Goal: Task Accomplishment & Management: Complete application form

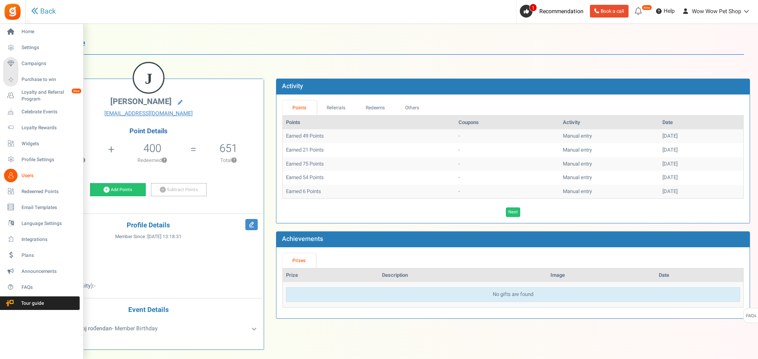
click at [12, 176] on icon at bounding box center [11, 176] width 14 height 14
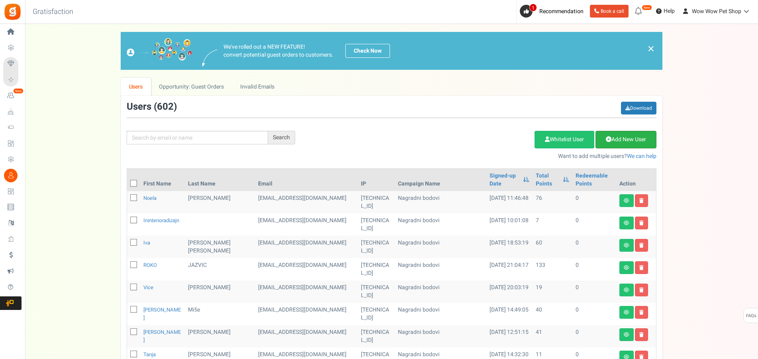
click at [621, 131] on link "Add New User" at bounding box center [626, 140] width 61 height 18
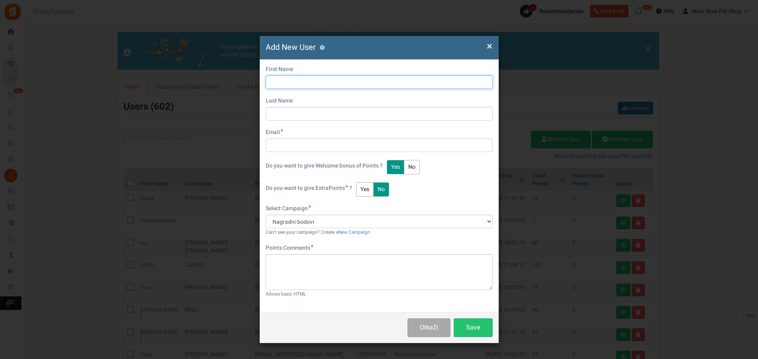
click at [315, 82] on input "text" at bounding box center [379, 82] width 227 height 14
type input "Žana"
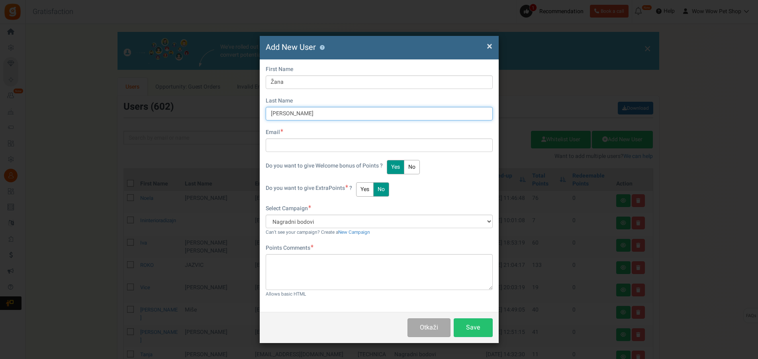
type input "[PERSON_NAME]"
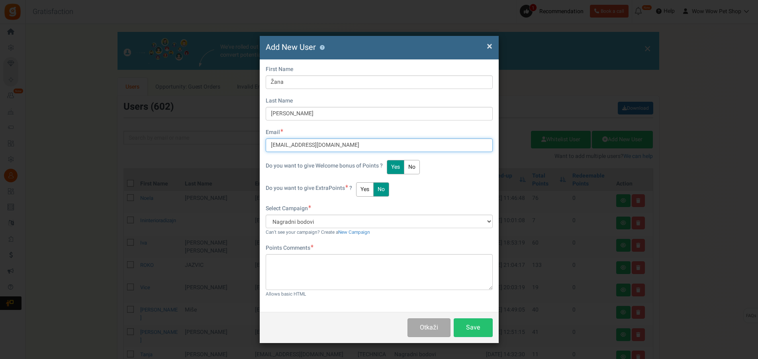
type input "[EMAIL_ADDRESS][DOMAIN_NAME]"
click at [364, 188] on button "Yes" at bounding box center [365, 189] width 18 height 14
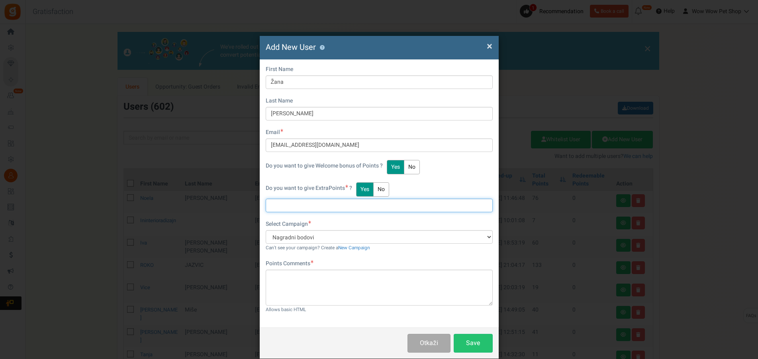
click at [273, 204] on input "text" at bounding box center [379, 205] width 227 height 14
click at [312, 206] on input "text" at bounding box center [379, 205] width 227 height 14
type input "4"
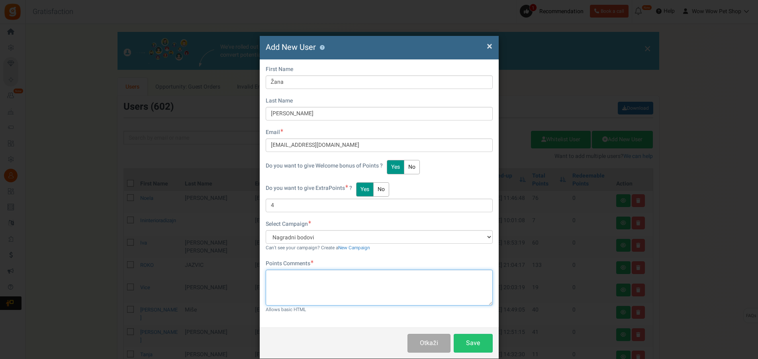
click at [342, 283] on textarea at bounding box center [379, 287] width 227 height 36
paste textarea "1543"
type textarea "Račun br. 1543"
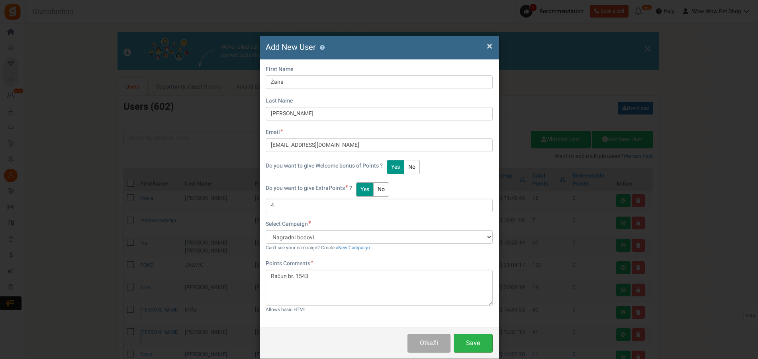
click at [469, 337] on button "Save" at bounding box center [473, 342] width 39 height 19
